Goal: Task Accomplishment & Management: Complete application form

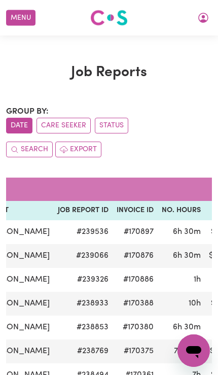
scroll to position [0, 159]
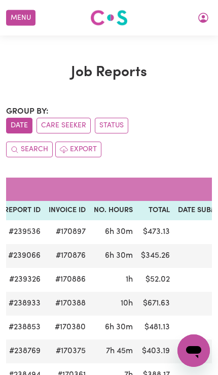
click at [19, 18] on button "Menu" at bounding box center [20, 18] width 29 height 16
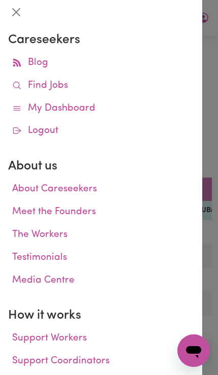
click at [215, 218] on div at bounding box center [109, 187] width 218 height 375
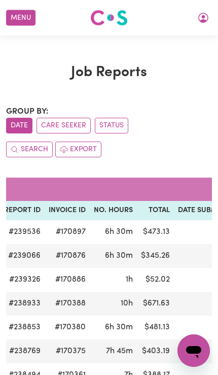
click at [205, 22] on icon "My Account" at bounding box center [203, 18] width 10 height 10
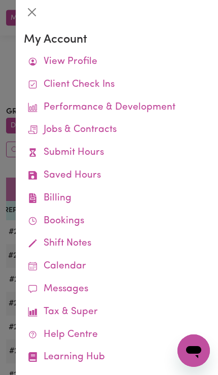
click at [205, 22] on div at bounding box center [117, 12] width 203 height 24
click at [132, 155] on link "Submit Hours" at bounding box center [117, 153] width 186 height 23
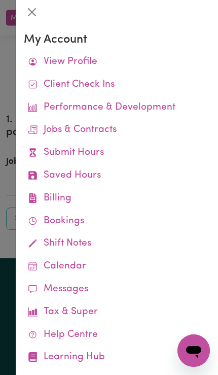
click at [3, 189] on div at bounding box center [109, 187] width 218 height 375
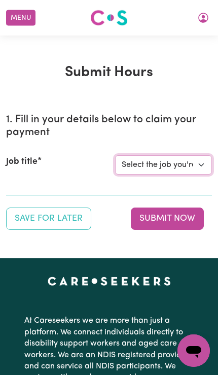
click at [196, 171] on select "Select the job you're submitting hours for... [[PERSON_NAME]] Support Worker Ne…" at bounding box center [163, 164] width 97 height 19
select select "14115"
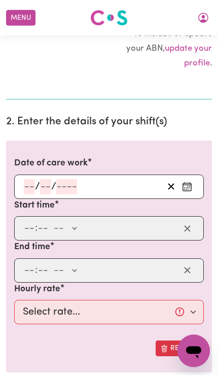
click at [193, 187] on button "Enter the date of care work" at bounding box center [187, 186] width 16 height 15
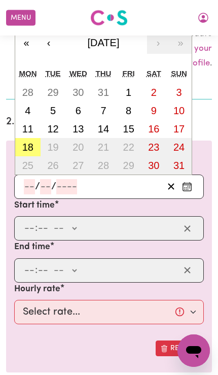
click at [26, 142] on abbr "18" at bounding box center [27, 147] width 11 height 11
type input "[DATE]"
type input "18"
type input "8"
type input "2025"
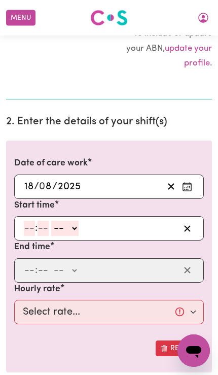
click at [25, 227] on input "number" at bounding box center [29, 228] width 11 height 15
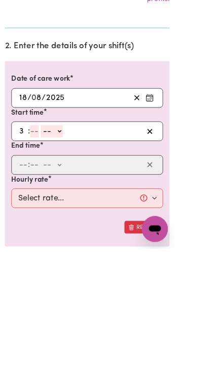
type input "3"
type input "0"
click at [75, 221] on select "-- AM PM" at bounding box center [62, 228] width 27 height 15
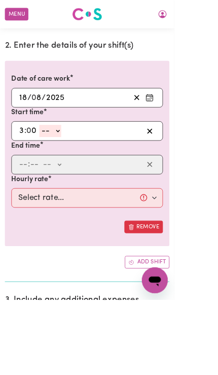
select select "pm"
type input "15:00"
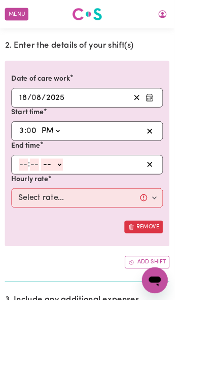
click at [27, 203] on input "number" at bounding box center [29, 205] width 11 height 15
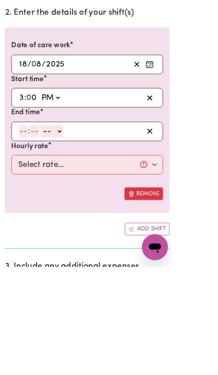
type input "9"
type input "30"
click at [69, 198] on select "-- AM PM" at bounding box center [62, 205] width 27 height 15
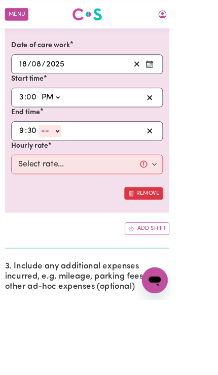
select select "pm"
type input "21:30"
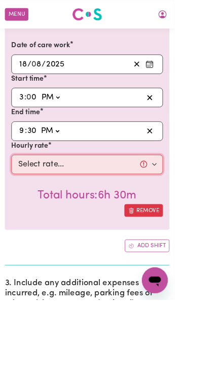
click at [35, 205] on select "Select rate... $57.17 (Weekday) $77.96 ([DATE]) $103.95 ([DATE]) $129.94 (Publi…" at bounding box center [109, 206] width 190 height 24
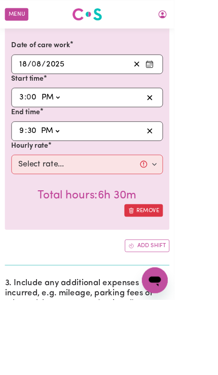
click at [29, 160] on input "9" at bounding box center [27, 164] width 7 height 15
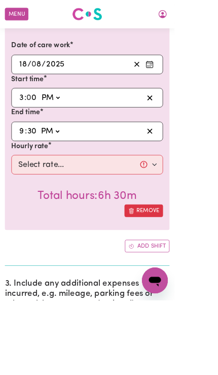
type input "12"
type input "12:30"
type input "8"
type input "12:08"
type input "8"
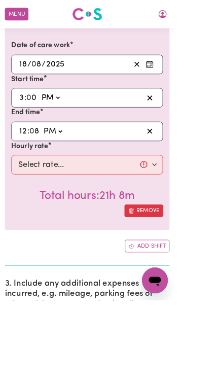
click at [28, 157] on input "12" at bounding box center [29, 164] width 10 height 15
type input "8"
type input "20:08"
type input "0"
type input "20:00"
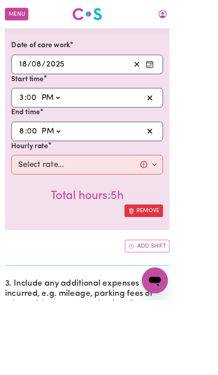
type input "0"
click at [75, 164] on select "AM PM" at bounding box center [63, 164] width 27 height 15
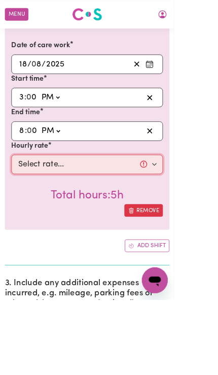
click at [35, 207] on select "Select rate... $57.17 (Weekday) $77.96 ([DATE]) $103.95 ([DATE]) $129.94 (Publi…" at bounding box center [109, 206] width 190 height 24
select select "57.17-Weekday"
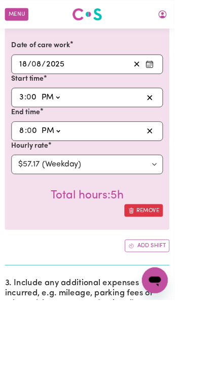
click at [196, 309] on button "Add shift" at bounding box center [184, 308] width 56 height 16
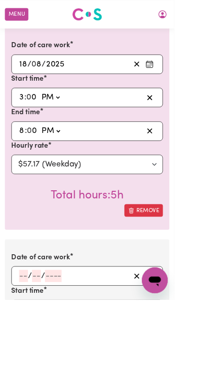
click at [192, 341] on icon "Enter the date of care work" at bounding box center [187, 346] width 10 height 10
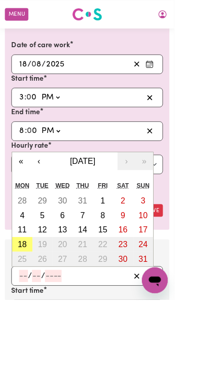
click at [33, 301] on abbr "18" at bounding box center [27, 305] width 11 height 11
type input "[DATE]"
type input "18"
type input "8"
type input "2025"
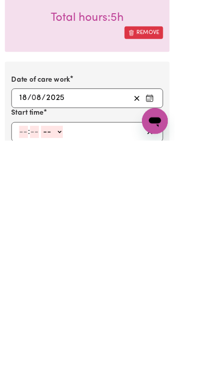
type input "8"
type input "0"
click at [61, 357] on select "-- AM PM" at bounding box center [63, 364] width 27 height 15
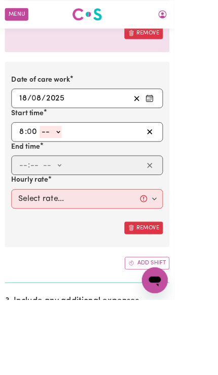
select select "pm"
type input "20:00"
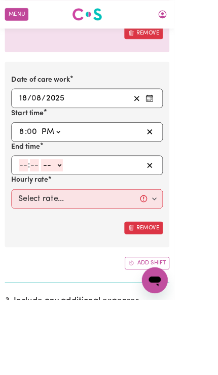
click at [25, 203] on input "number" at bounding box center [29, 206] width 11 height 15
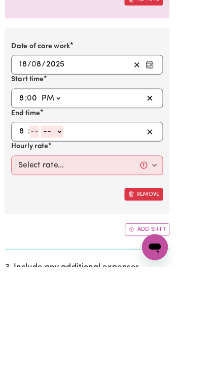
type input "8"
type input "3"
click at [28, 199] on input "8" at bounding box center [27, 206] width 7 height 15
type input "9"
type input "30"
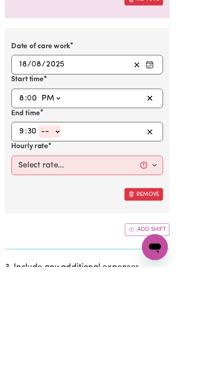
click at [64, 199] on select "-- AM PM" at bounding box center [62, 206] width 27 height 15
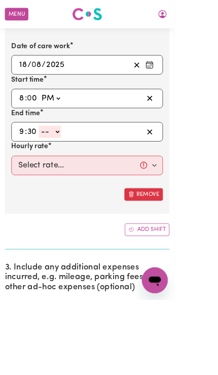
select select "pm"
type input "21:30"
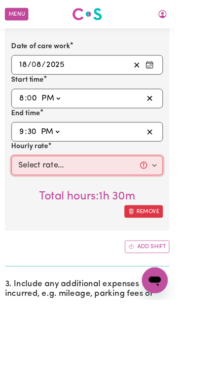
click at [33, 208] on select "Select rate... $57.17 (Weekday) $77.96 ([DATE]) $103.95 ([DATE]) $129.94 (Publi…" at bounding box center [109, 207] width 190 height 24
select select "62.37-EveningCare"
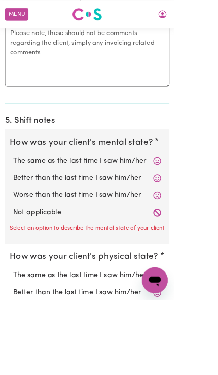
scroll to position [1087, 0]
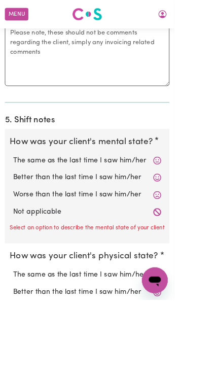
click at [28, 259] on label "Not applicable" at bounding box center [109, 265] width 186 height 13
click at [16, 258] on input "Not applicable" at bounding box center [16, 258] width 1 height 1
radio input "true"
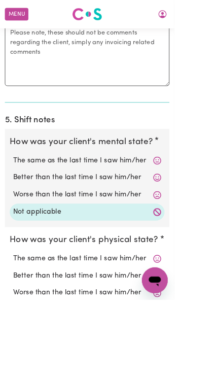
click at [16, 375] on input "Not applicable" at bounding box center [16, 381] width 1 height 1
radio input "true"
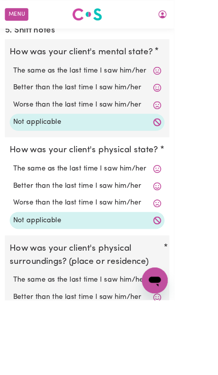
scroll to position [1200, 0]
radio input "true"
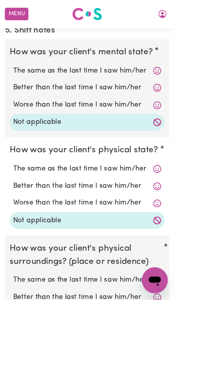
scroll to position [1390, 0]
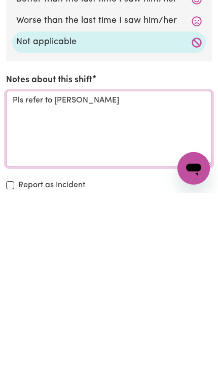
type textarea "Pls refer to [PERSON_NAME]"
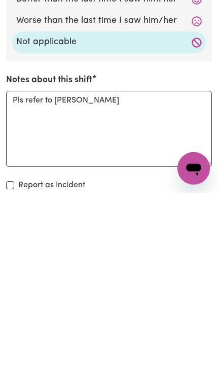
scroll to position [1573, 0]
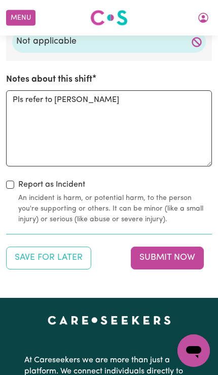
click at [191, 247] on button "Submit Now" at bounding box center [167, 258] width 73 height 22
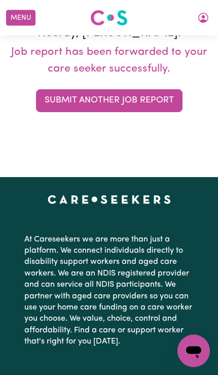
scroll to position [0, 0]
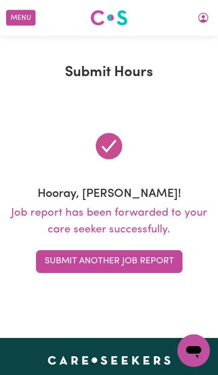
click at [203, 18] on icon "My Account" at bounding box center [203, 18] width 12 height 12
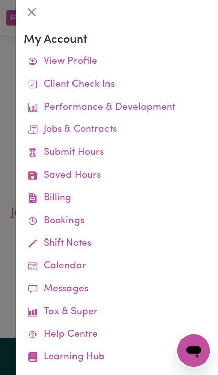
click at [0, 0] on link "Job Reports" at bounding box center [0, 0] width 0 height 0
